Goal: Task Accomplishment & Management: Use online tool/utility

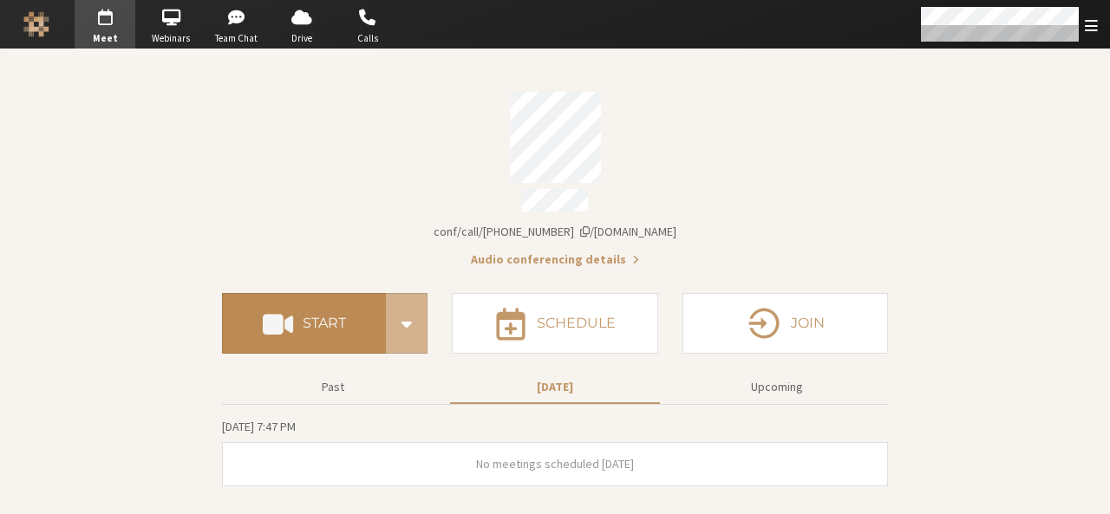
click at [358, 325] on button "Start" at bounding box center [304, 323] width 164 height 61
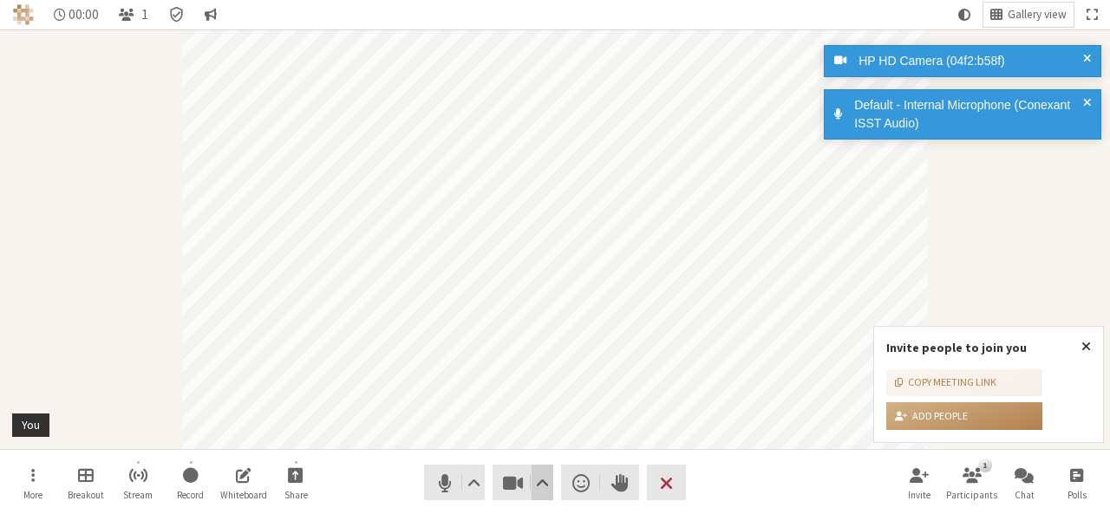
click at [538, 486] on span "Video setting" at bounding box center [542, 483] width 13 height 24
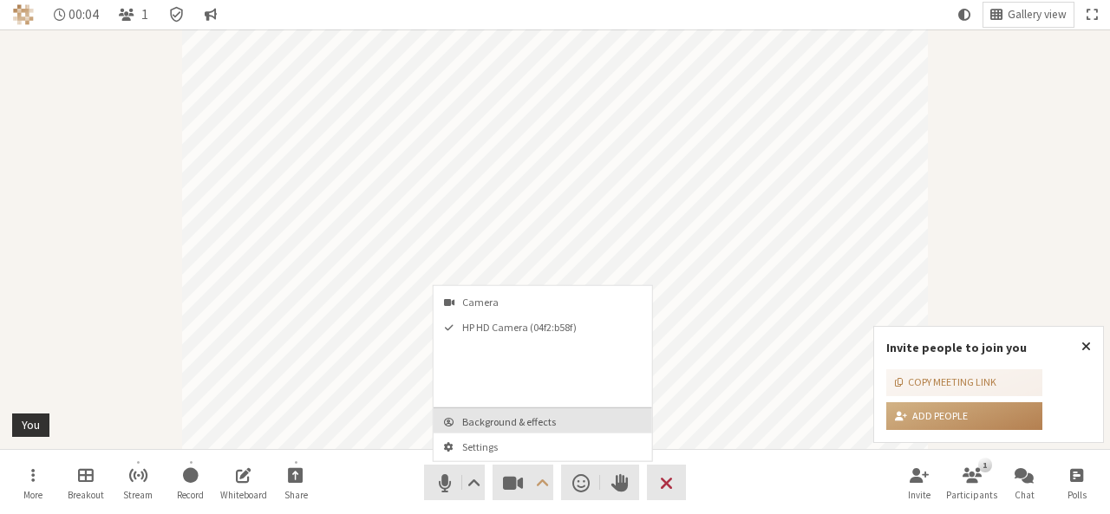
click at [534, 412] on button "Background & effects" at bounding box center [543, 420] width 218 height 25
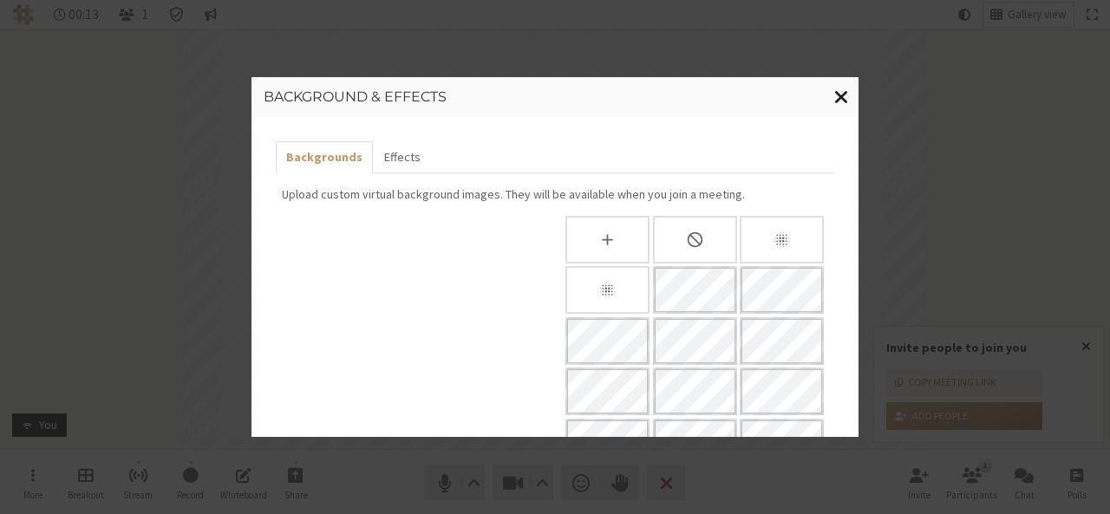
click at [844, 100] on span "Close modal" at bounding box center [841, 97] width 15 height 22
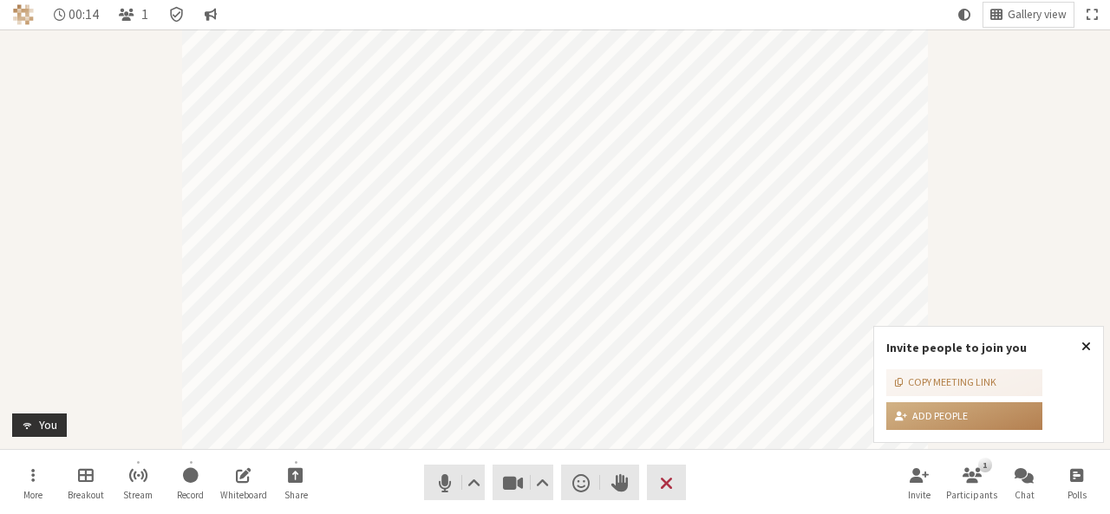
click at [1088, 344] on span "Close popover" at bounding box center [1086, 346] width 10 height 14
